Goal: Information Seeking & Learning: Learn about a topic

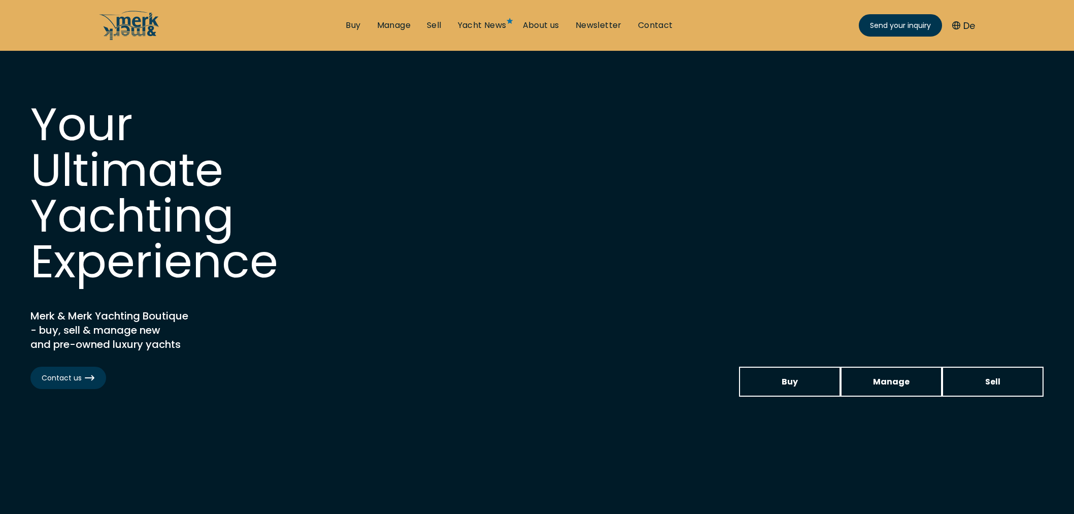
click at [493, 23] on link "Yacht News" at bounding box center [482, 25] width 49 height 11
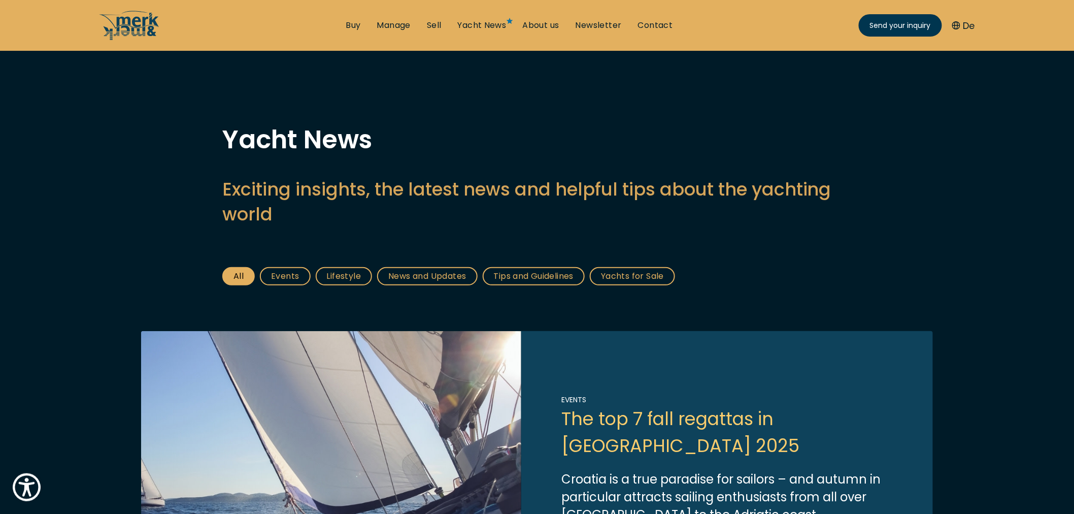
click at [627, 411] on link "Link to post" at bounding box center [537, 478] width 792 height 294
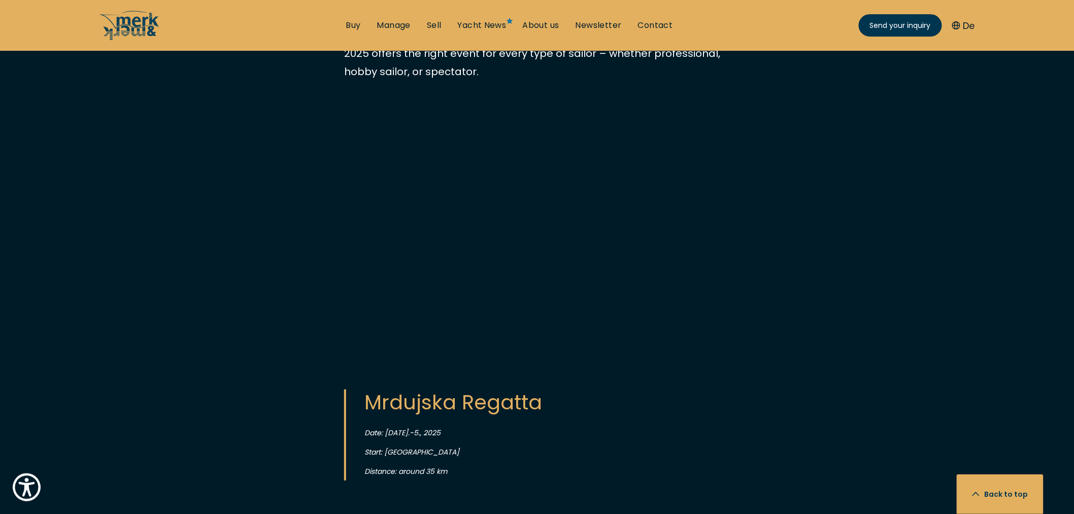
scroll to position [902, 0]
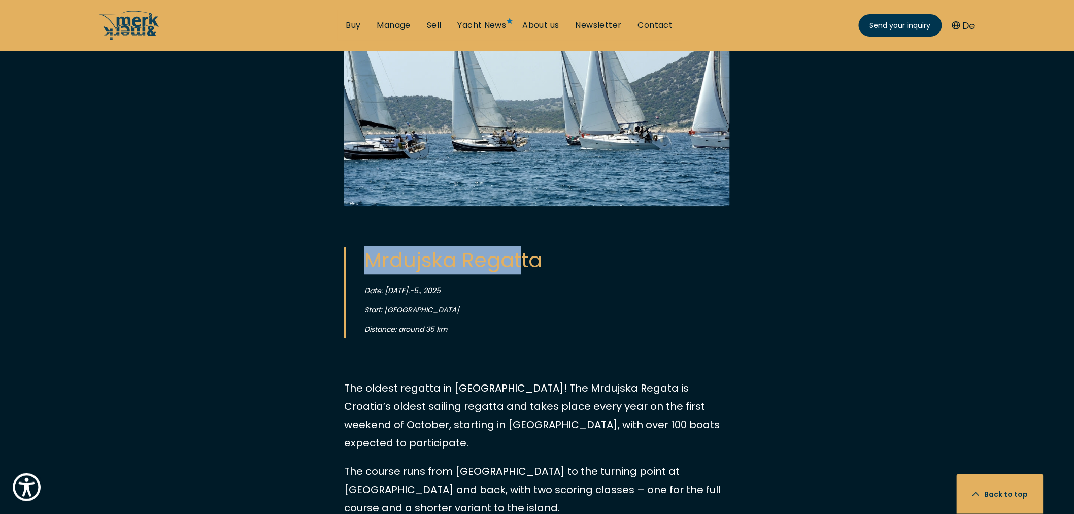
drag, startPoint x: 364, startPoint y: 209, endPoint x: 520, endPoint y: 212, distance: 156.9
click at [520, 247] on blockquote "Mrdujska Regatta Date: [DATE].-5., 2025 Start: Split Distance: around 35 km" at bounding box center [527, 292] width 366 height 91
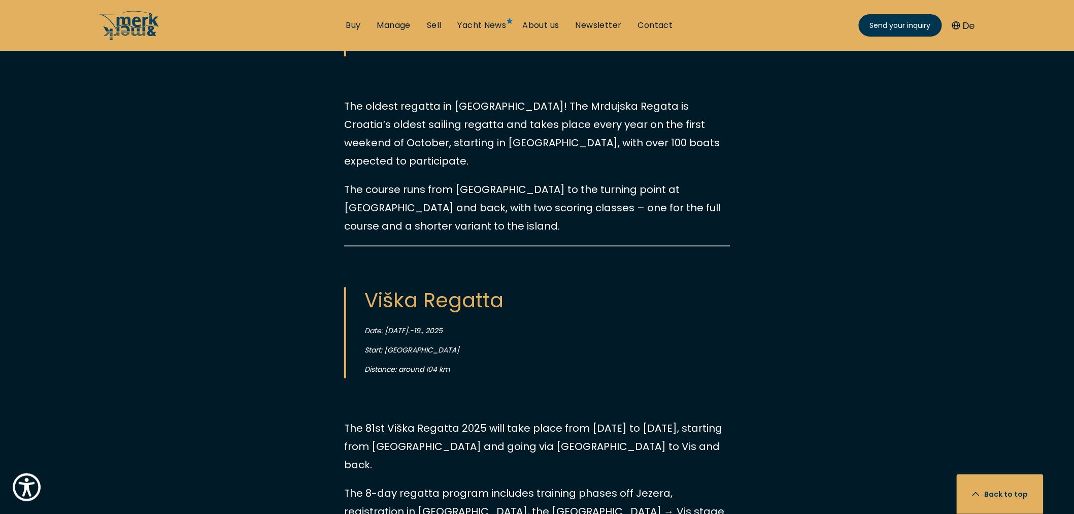
scroll to position [1185, 0]
drag, startPoint x: 367, startPoint y: 229, endPoint x: 484, endPoint y: 236, distance: 118.0
click at [484, 285] on mark "Viška Regatta" at bounding box center [434, 299] width 139 height 28
copy mark "[PERSON_NAME]"
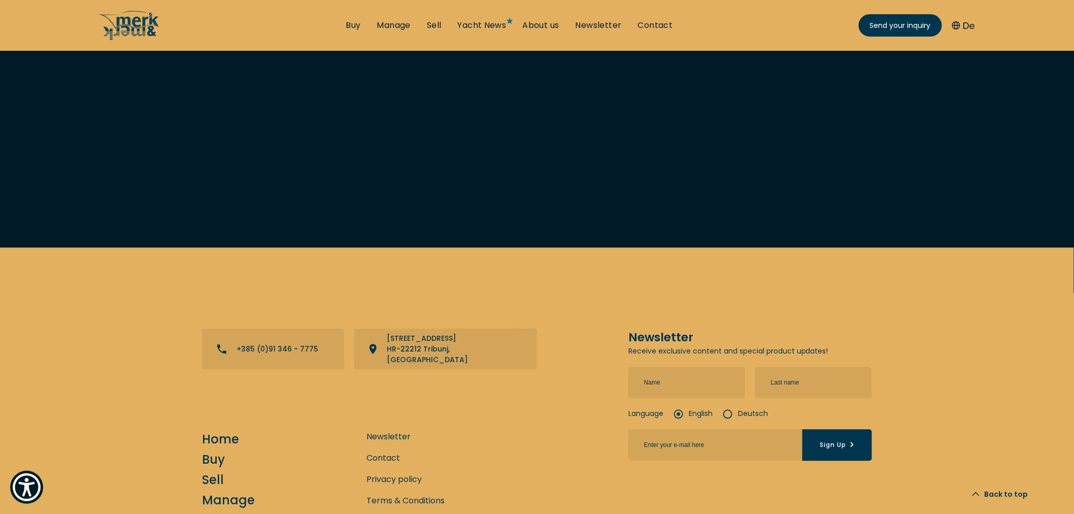
scroll to position [3973, 0]
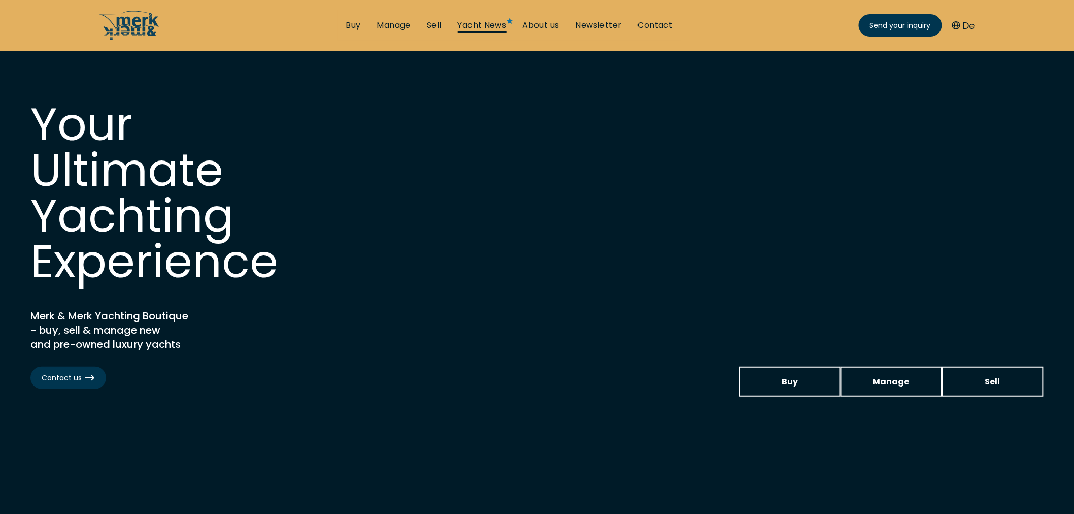
click at [467, 28] on link "Yacht News" at bounding box center [482, 25] width 49 height 11
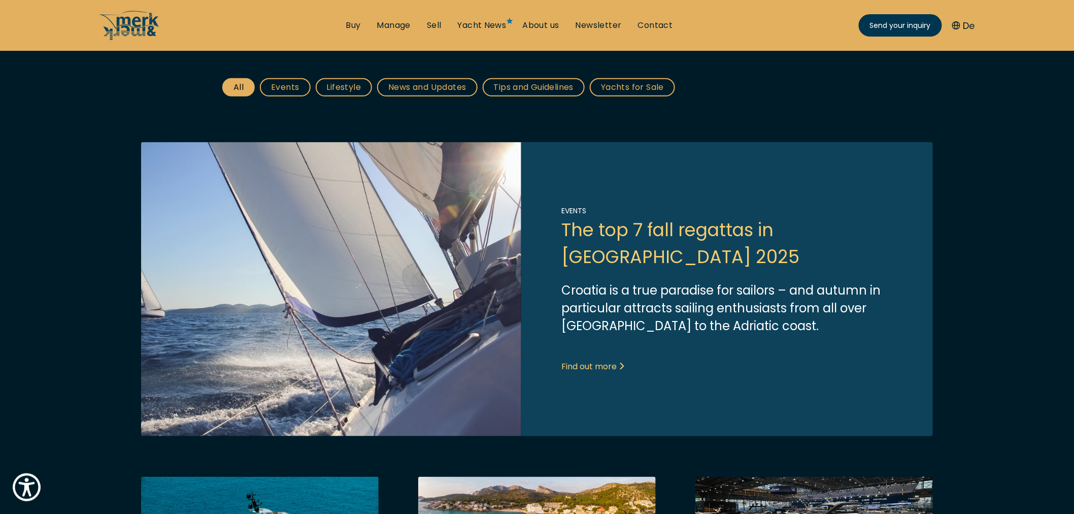
scroll to position [225, 0]
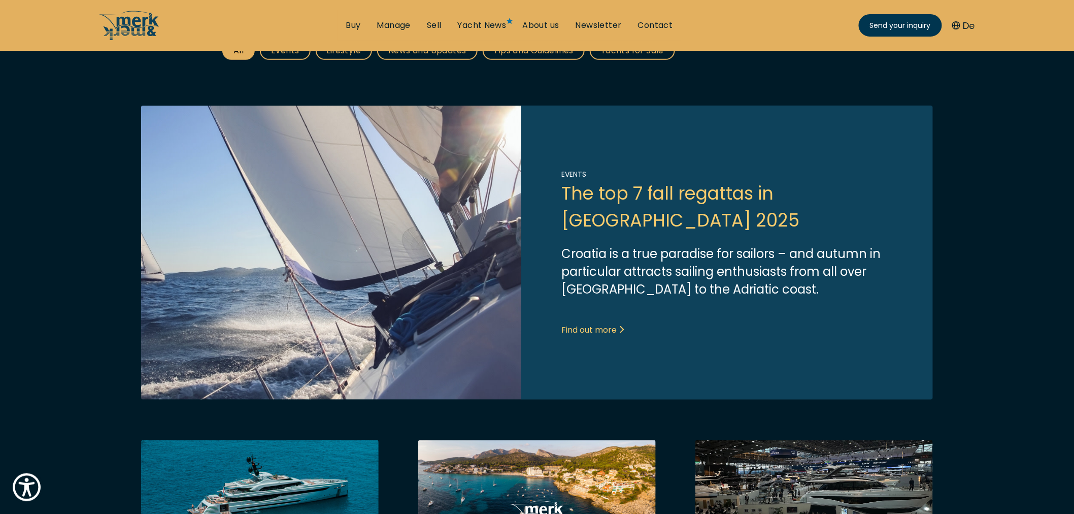
click at [593, 189] on link "Link to post" at bounding box center [537, 253] width 792 height 294
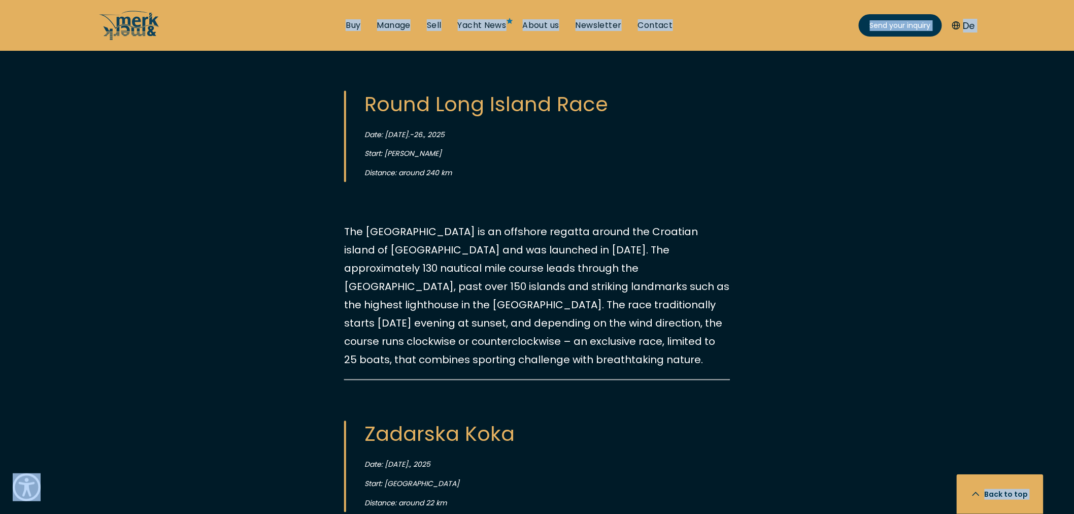
scroll to position [2627, 0]
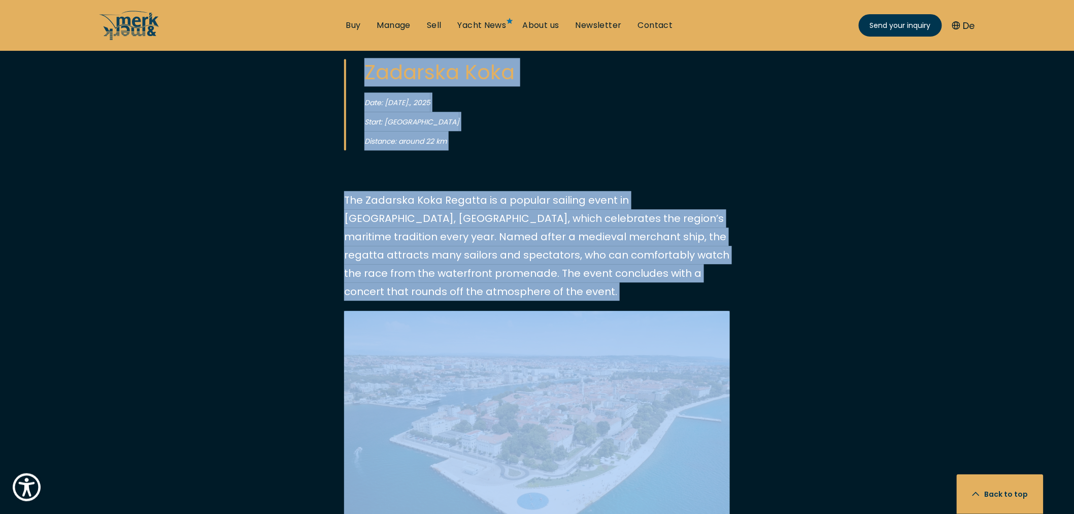
drag, startPoint x: 226, startPoint y: 132, endPoint x: 752, endPoint y: 471, distance: 625.2
copy main "The top 7 fall regattas in Croatia 2025 Croatia is a true paradise for sailors …"
